Goal: Information Seeking & Learning: Learn about a topic

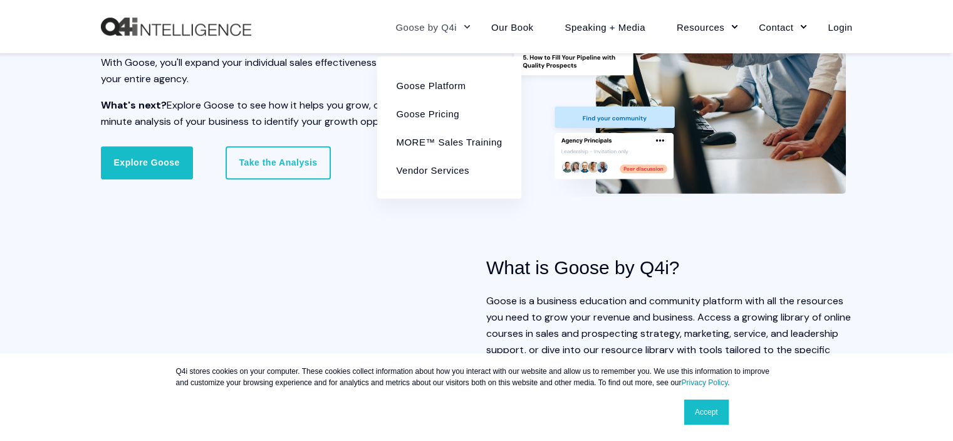
click at [465, 31] on link "Goose by Q4i" at bounding box center [428, 26] width 96 height 55
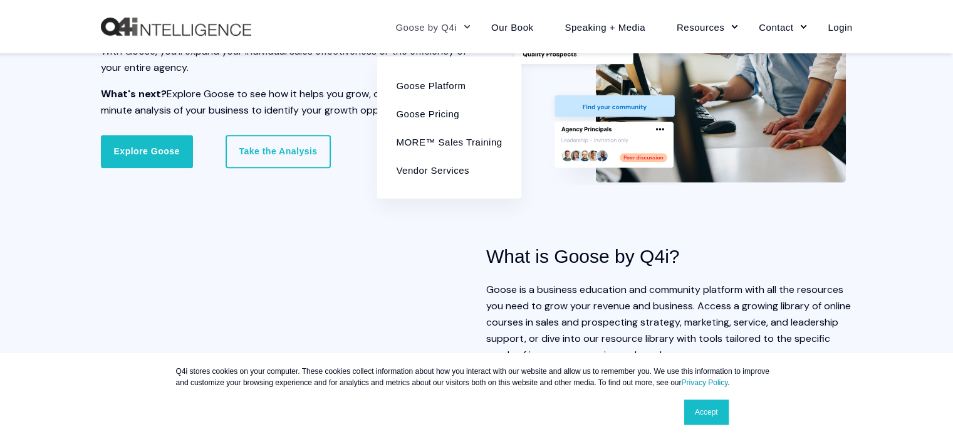
scroll to position [1212, 0]
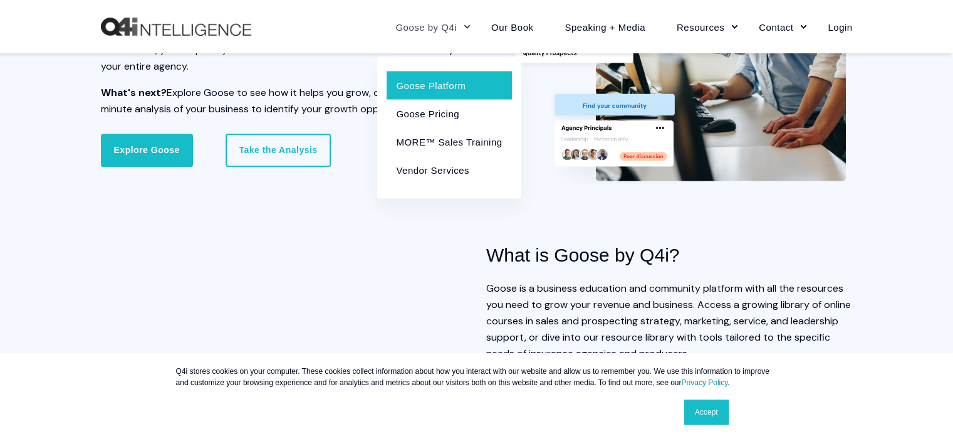
click at [441, 86] on link "Goose Platform" at bounding box center [449, 85] width 125 height 28
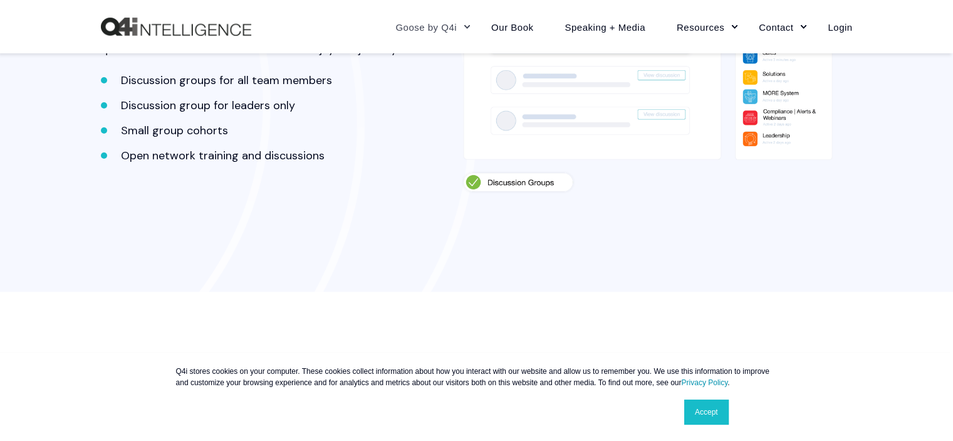
scroll to position [2577, 0]
